Goal: Transaction & Acquisition: Purchase product/service

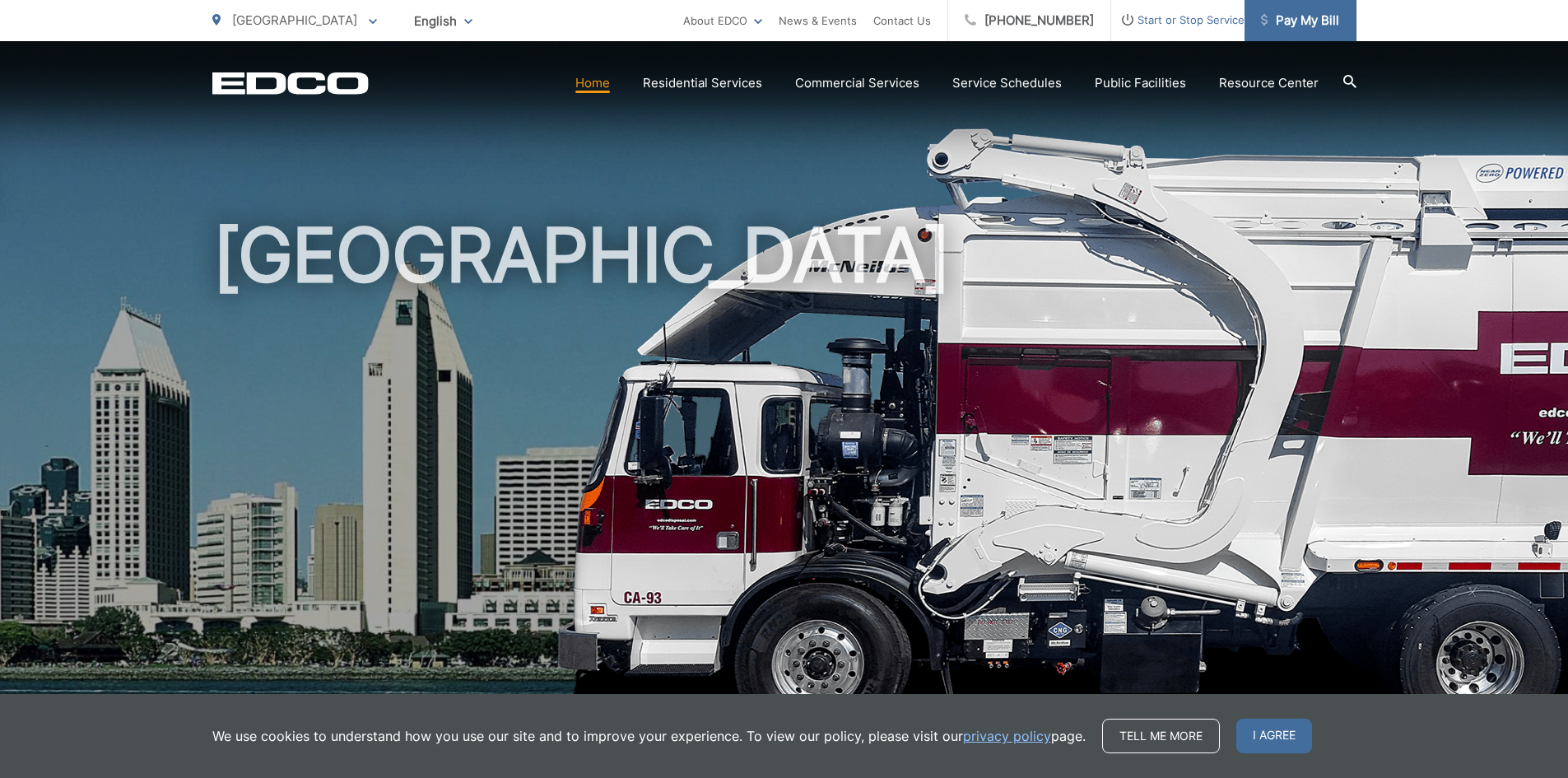
click at [1307, 26] on span "Pay My Bill" at bounding box center [1300, 20] width 78 height 20
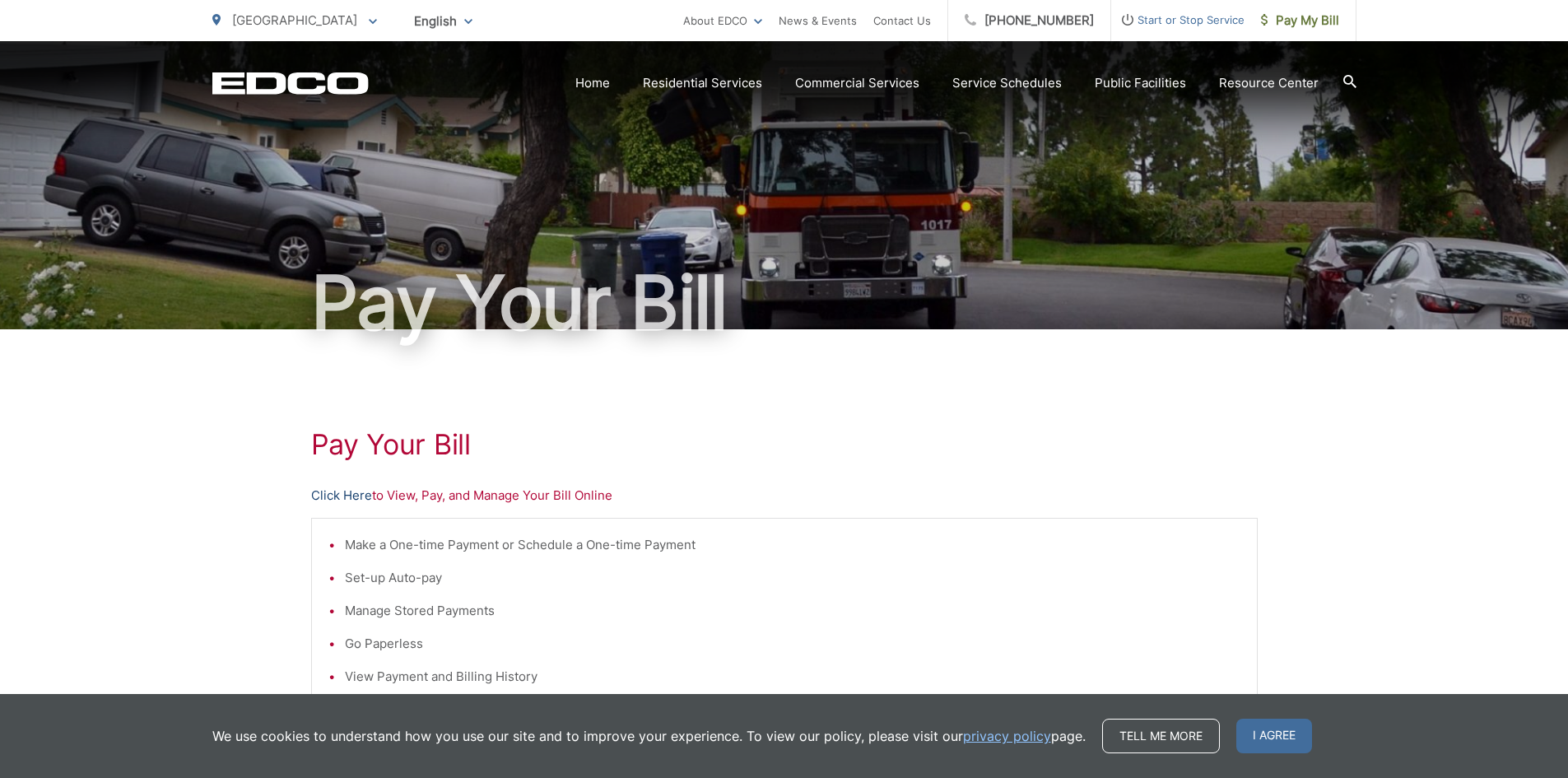
click at [343, 493] on link "Click Here" at bounding box center [342, 495] width 61 height 20
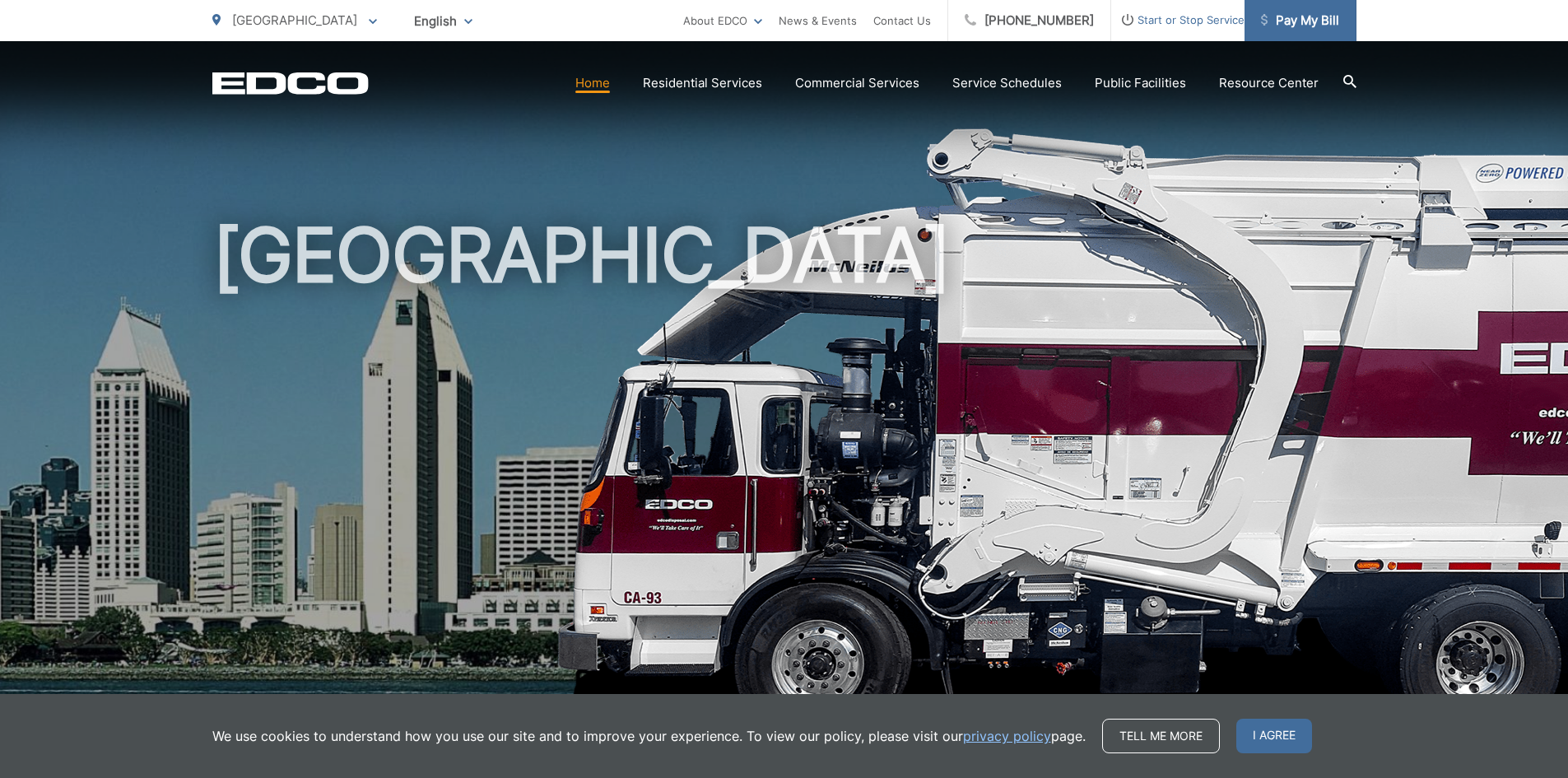
click at [1307, 24] on span "Pay My Bill" at bounding box center [1300, 20] width 78 height 20
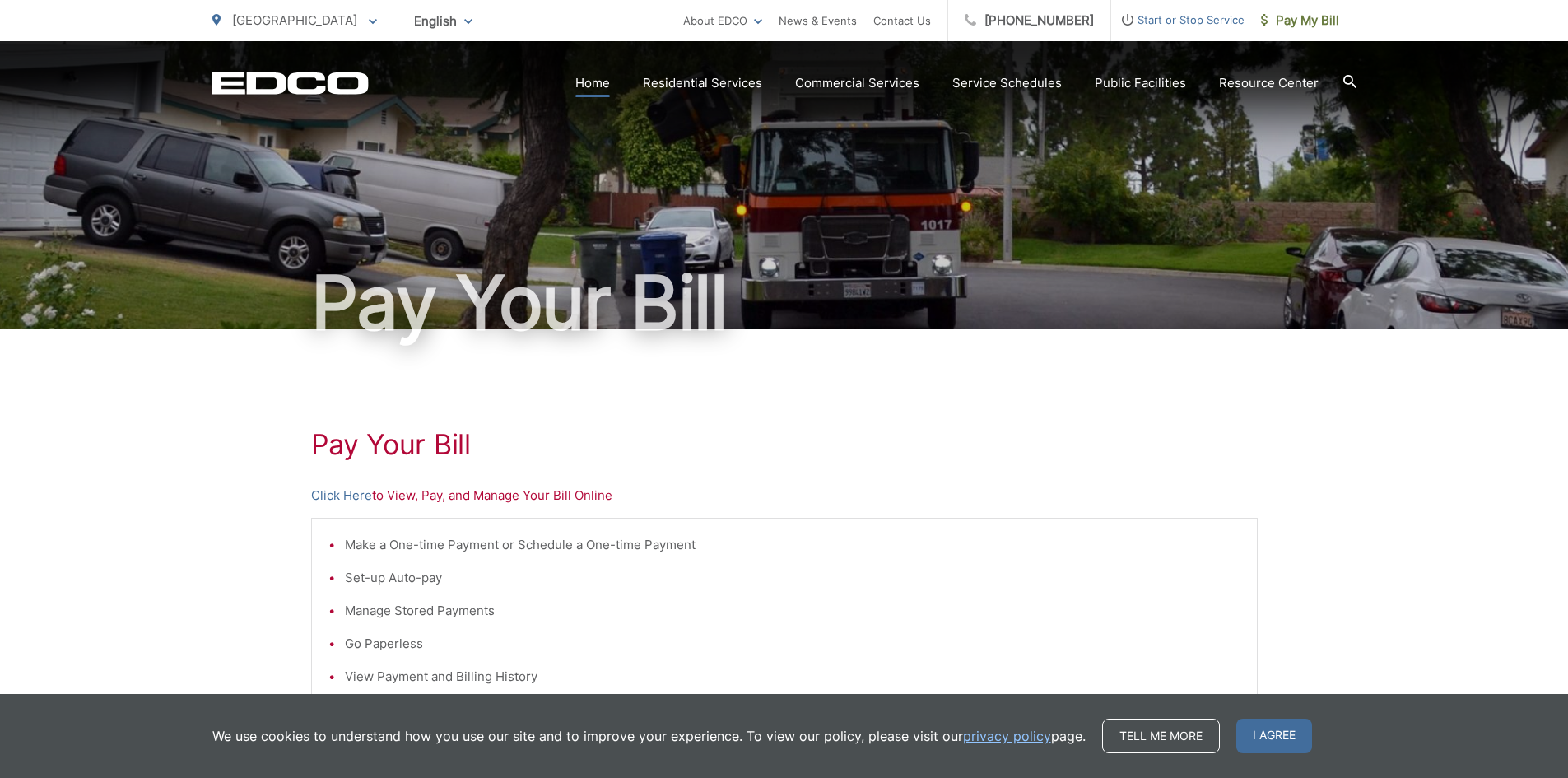
click at [603, 85] on link "Home" at bounding box center [592, 83] width 35 height 20
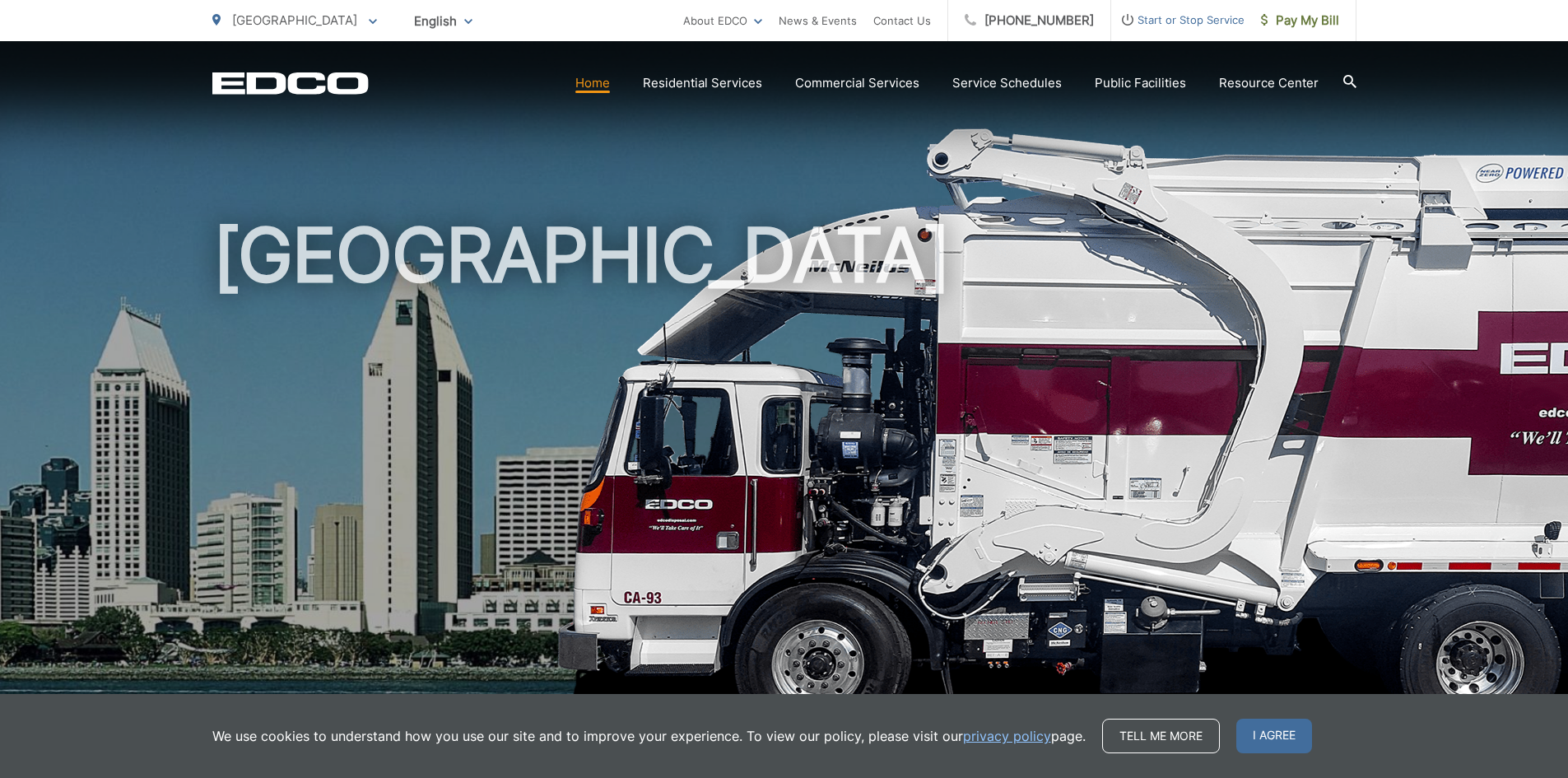
click at [247, 20] on span "[GEOGRAPHIC_DATA]" at bounding box center [295, 20] width 125 height 16
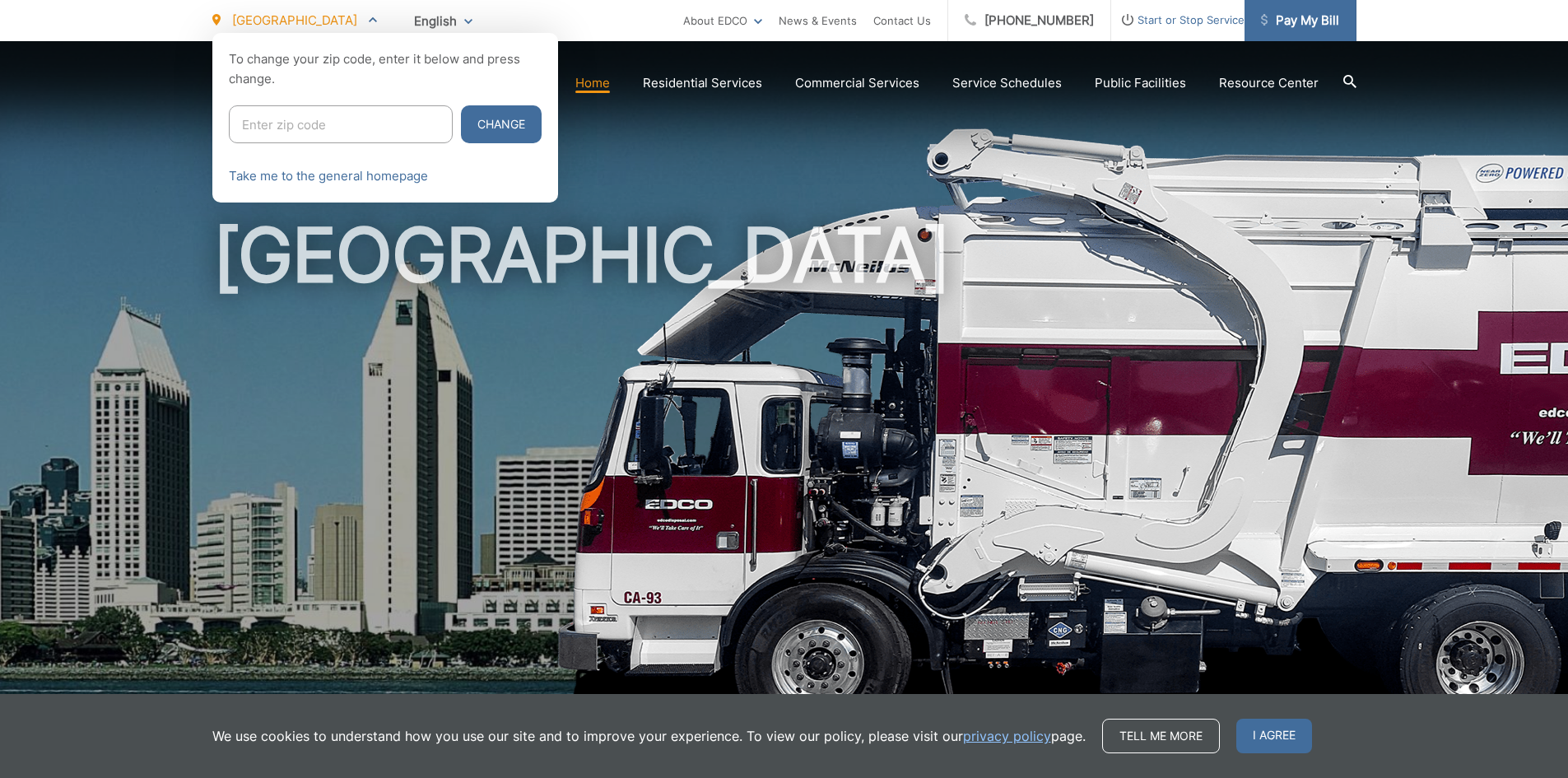
click at [1329, 20] on span "Pay My Bill" at bounding box center [1300, 20] width 78 height 20
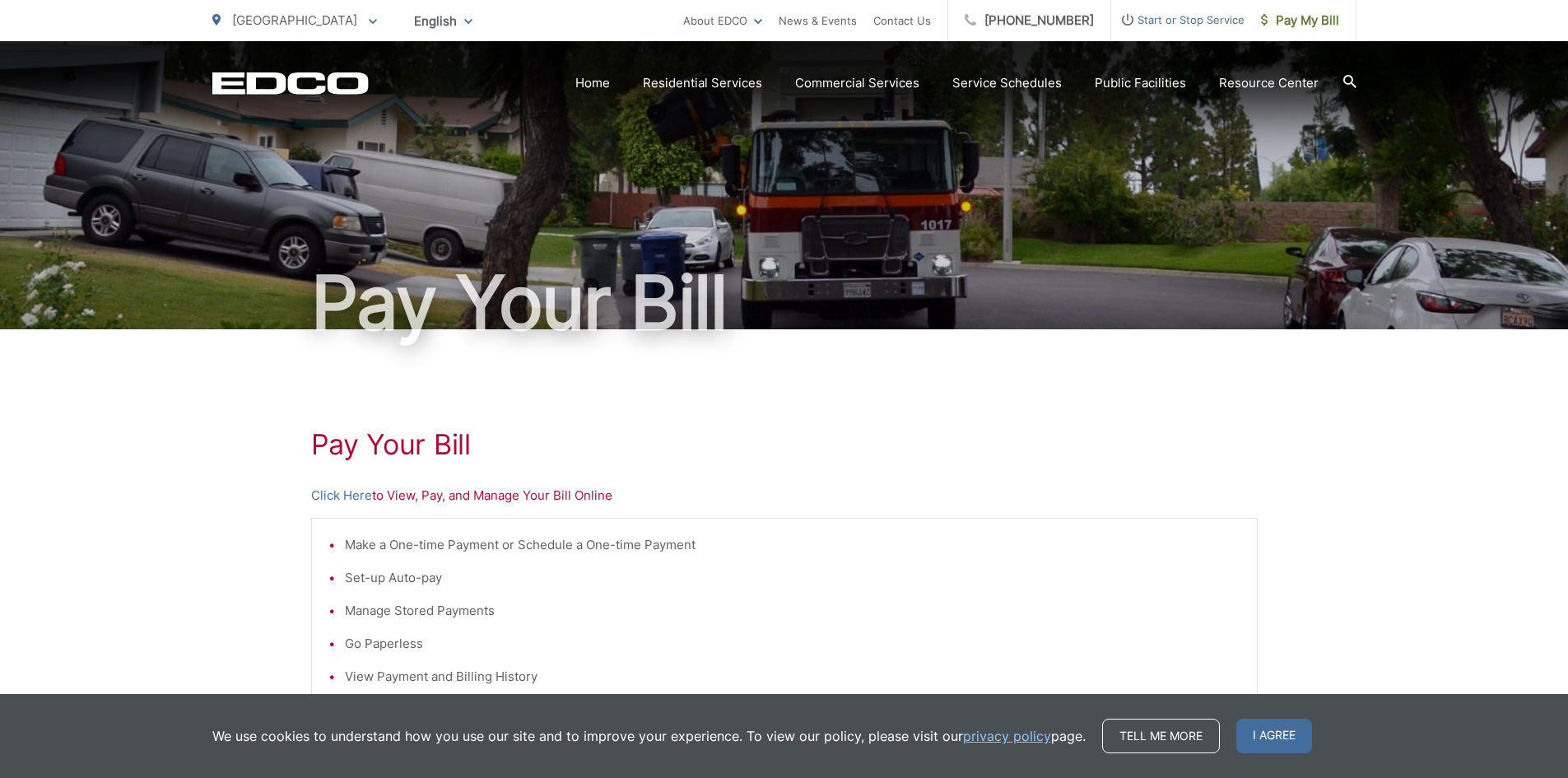
scroll to position [393, 0]
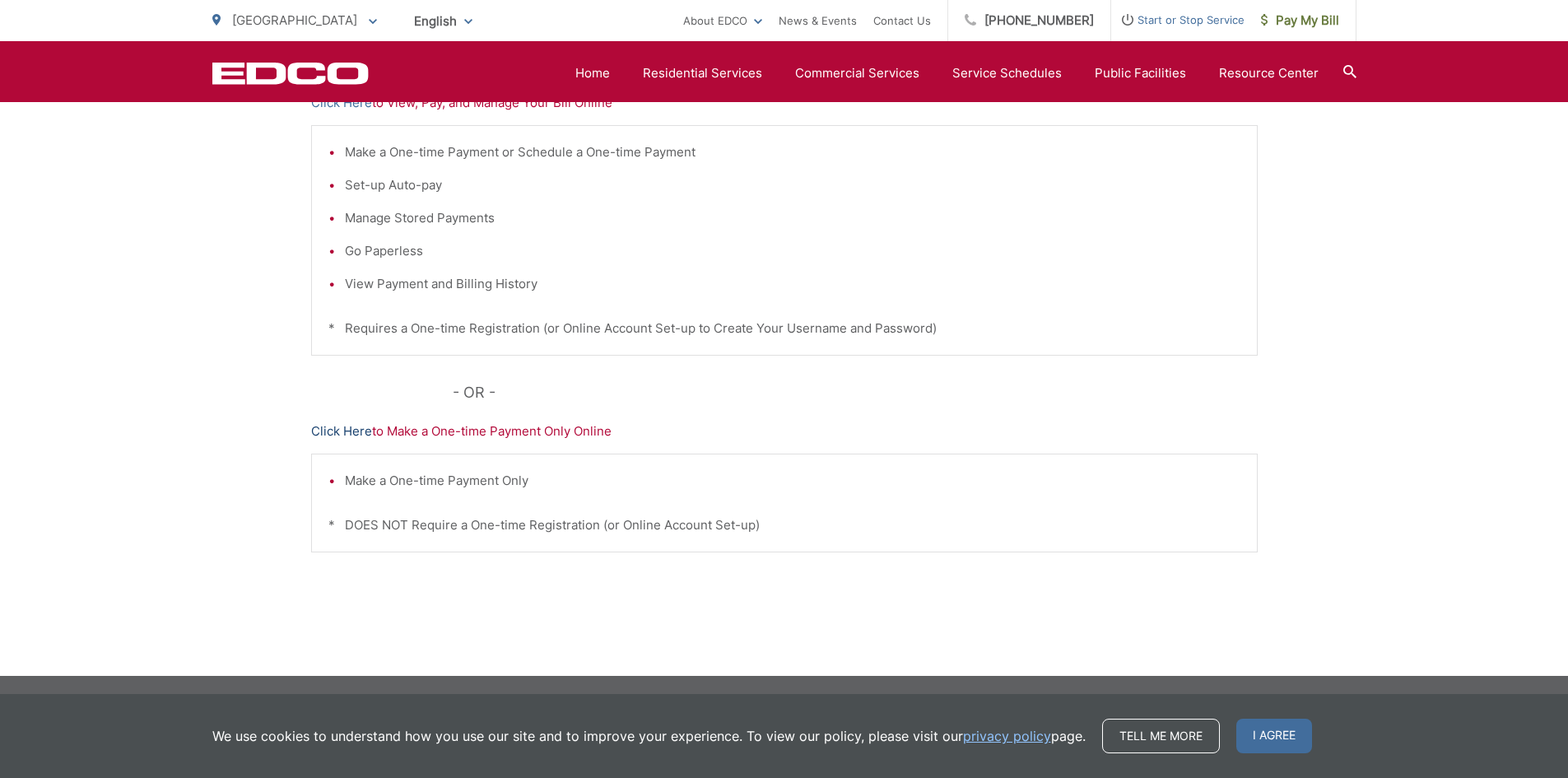
click at [326, 434] on link "Click Here" at bounding box center [342, 431] width 61 height 20
